Goal: Task Accomplishment & Management: Use online tool/utility

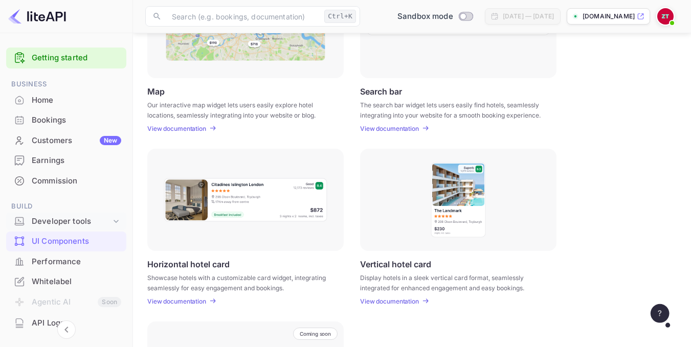
click at [92, 223] on div "Developer tools" at bounding box center [71, 222] width 79 height 12
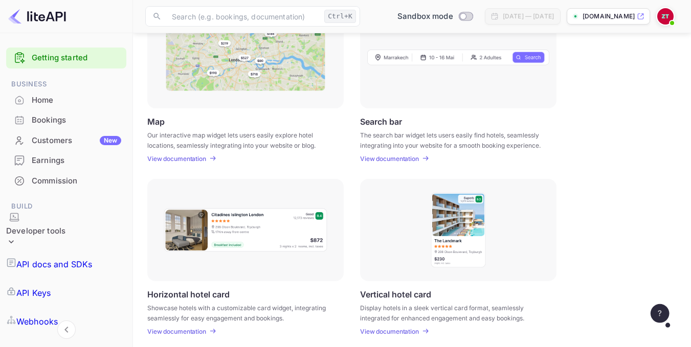
scroll to position [205, 0]
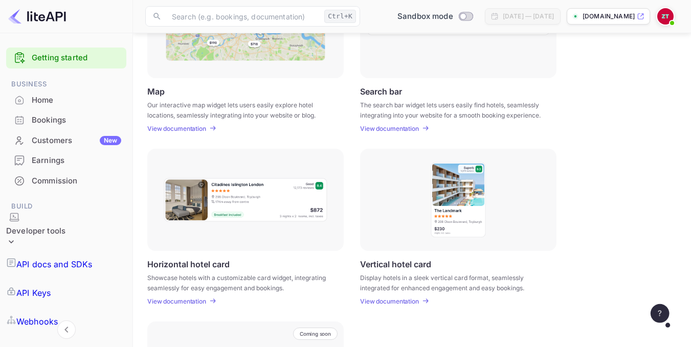
click at [58, 316] on p "Webhooks" at bounding box center [36, 322] width 41 height 12
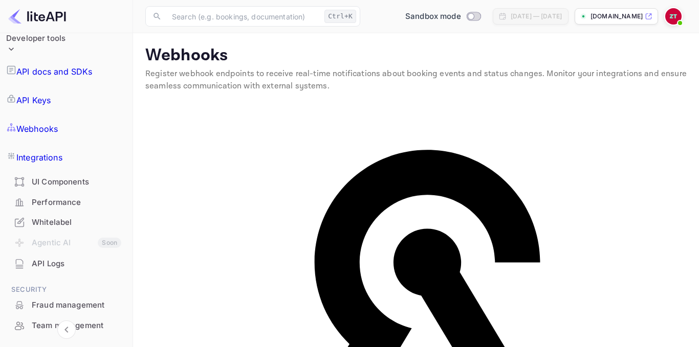
scroll to position [209, 0]
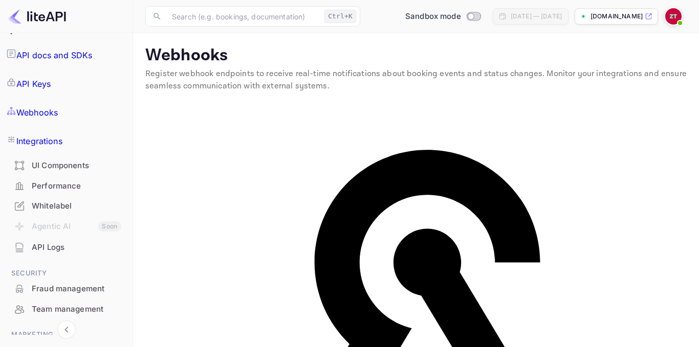
click at [54, 345] on div "Vouchers" at bounding box center [77, 351] width 90 height 12
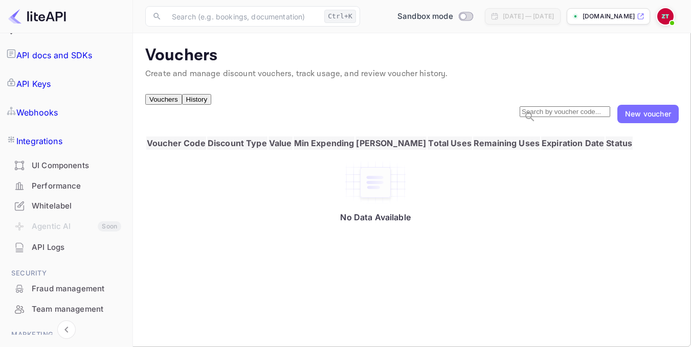
click at [632, 123] on div "New voucher" at bounding box center [648, 114] width 61 height 18
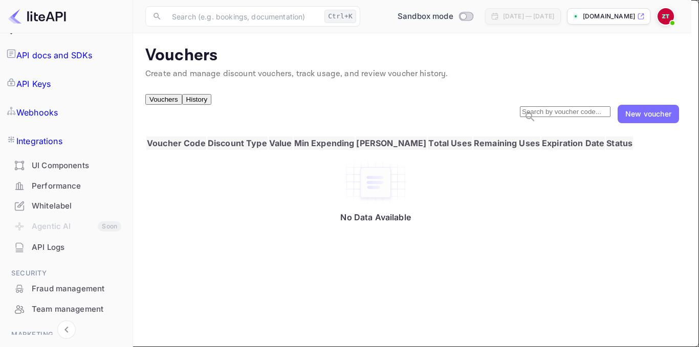
type input "scfasfsedfa"
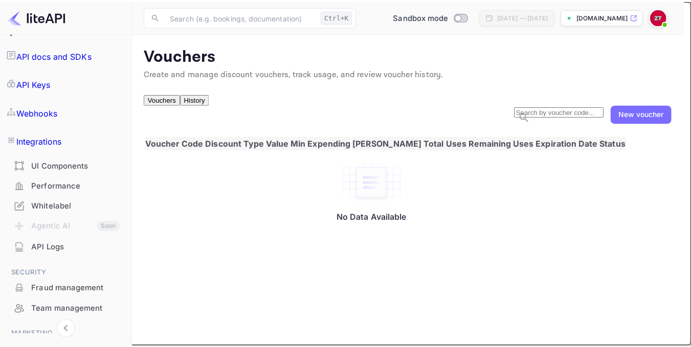
scroll to position [645, 0]
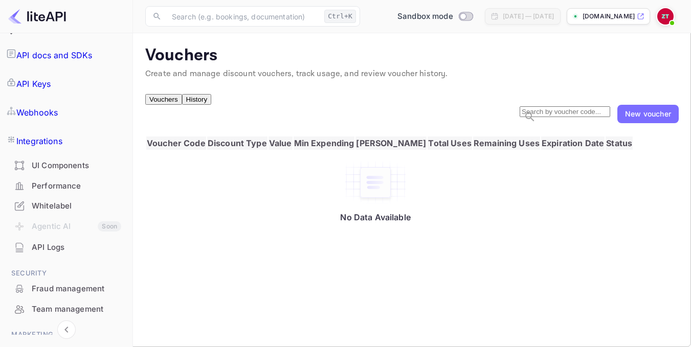
scroll to position [158, 0]
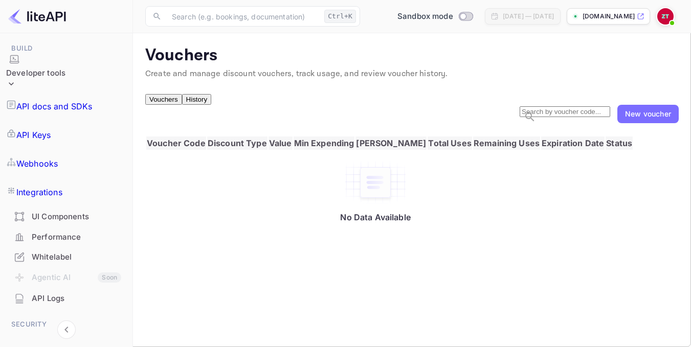
click at [50, 248] on div "Whitelabel" at bounding box center [66, 258] width 120 height 20
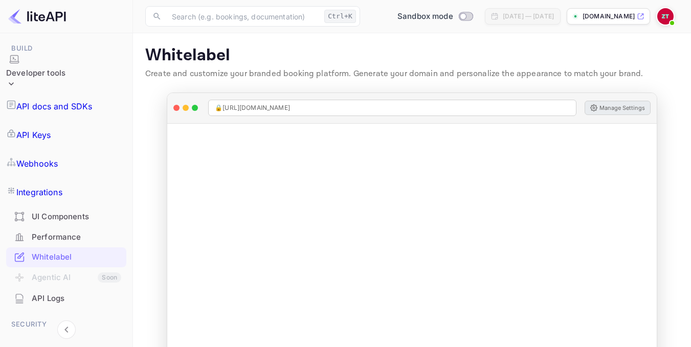
click at [607, 113] on button "Manage Settings" at bounding box center [618, 108] width 66 height 14
